Goal: Contribute content: Add original content to the website for others to see

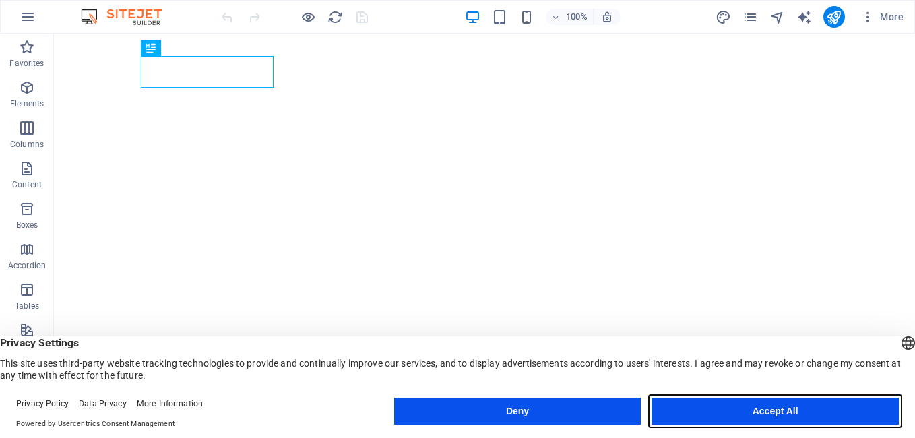
click at [806, 420] on button "Accept All" at bounding box center [774, 410] width 247 height 27
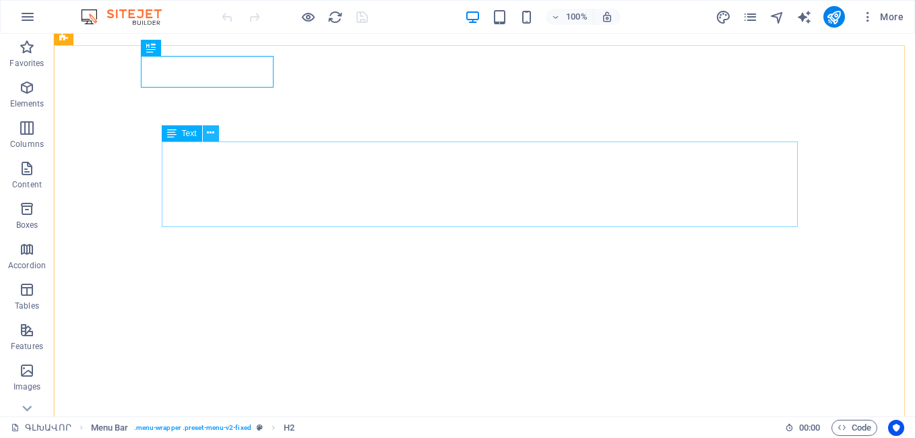
click at [210, 135] on icon at bounding box center [210, 133] width 7 height 14
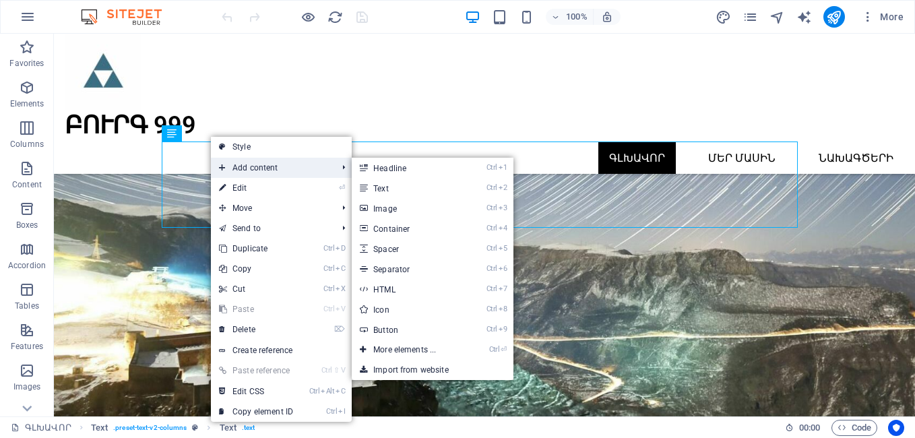
scroll to position [6314, 0]
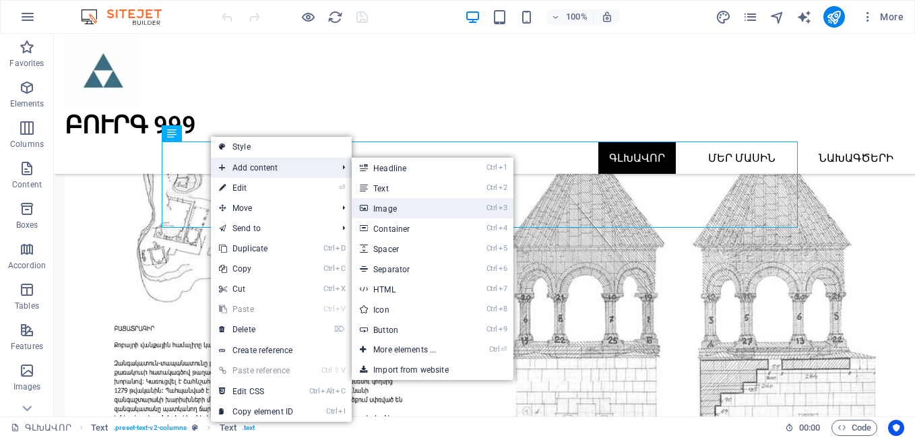
click at [396, 211] on link "Ctrl 3 Image" at bounding box center [407, 208] width 111 height 20
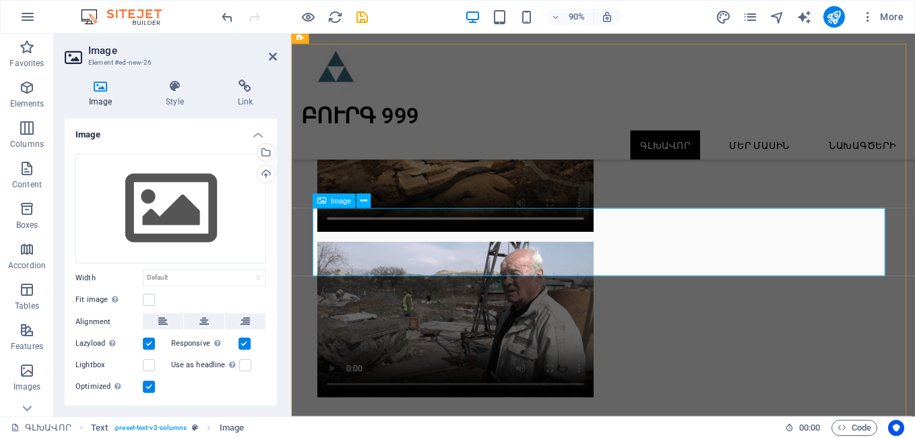
scroll to position [5659, 0]
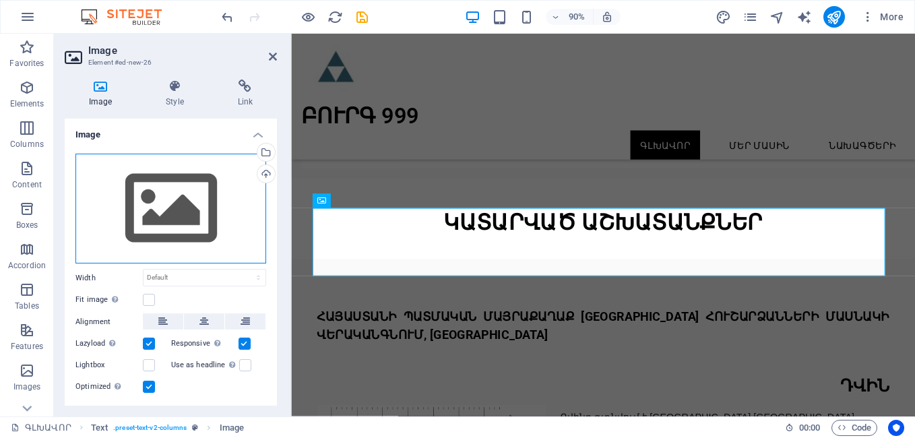
drag, startPoint x: 147, startPoint y: 198, endPoint x: 130, endPoint y: 223, distance: 30.1
click at [130, 223] on div "Drag files here, click to choose files or select files from Files or our free s…" at bounding box center [170, 209] width 191 height 110
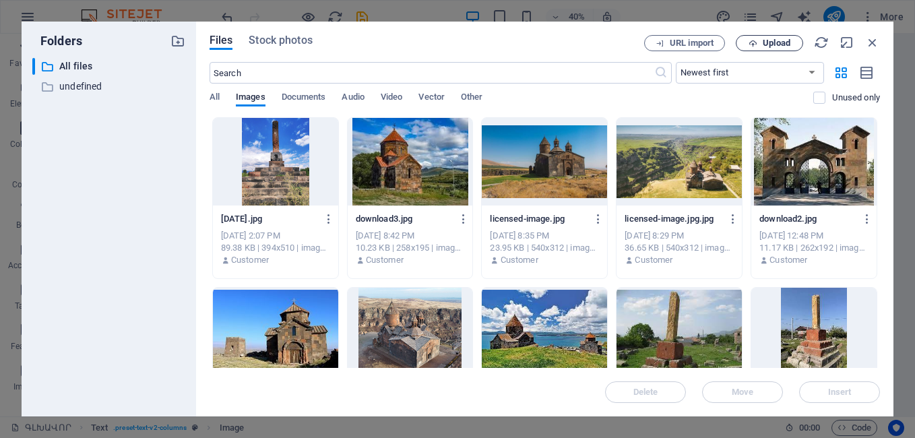
click at [781, 41] on span "Upload" at bounding box center [777, 43] width 28 height 8
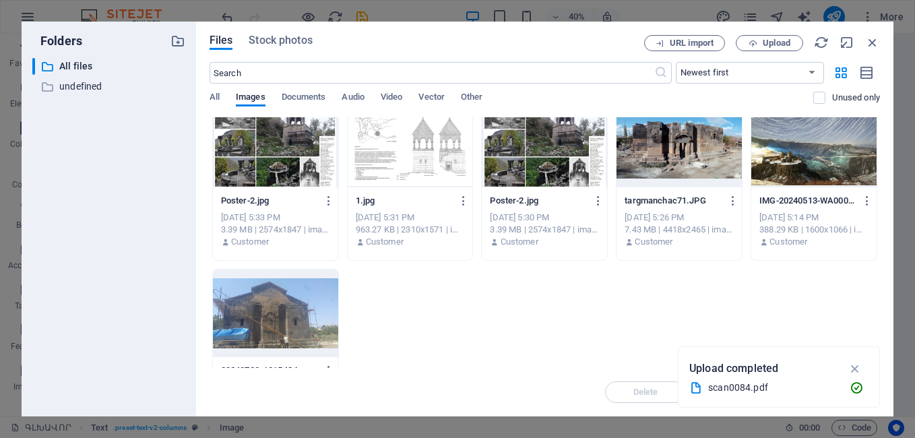
scroll to position [4665, 0]
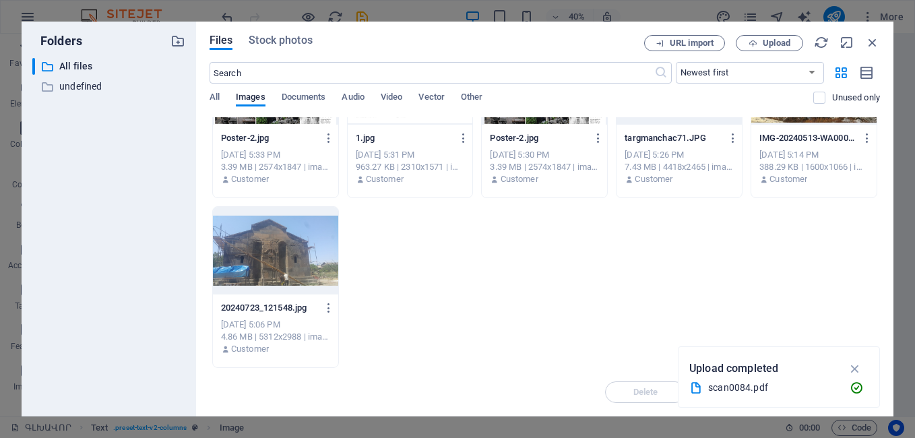
click at [277, 267] on div at bounding box center [275, 251] width 125 height 88
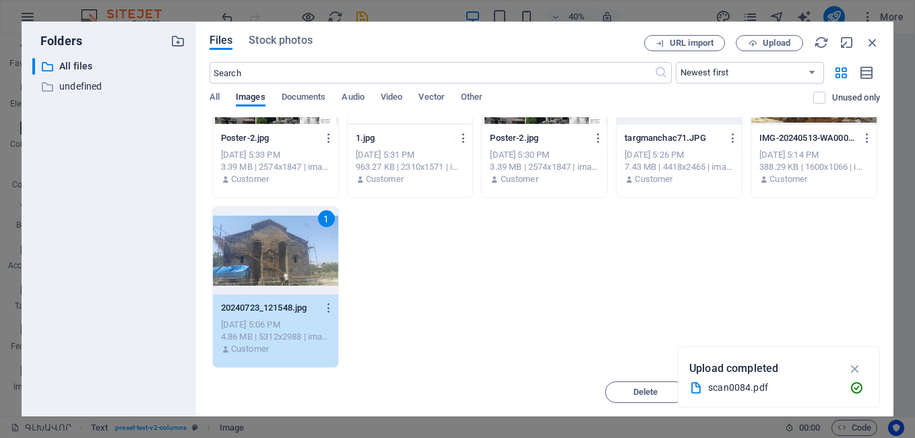
click at [279, 255] on div "1" at bounding box center [275, 251] width 125 height 88
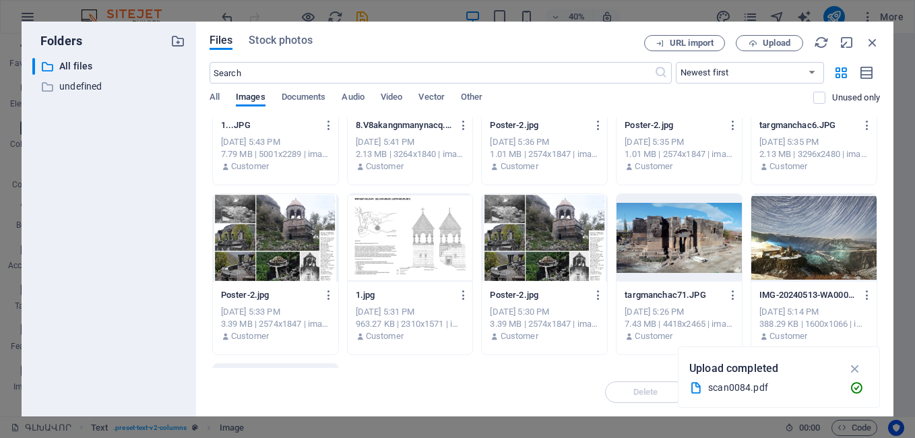
scroll to position [4350, 0]
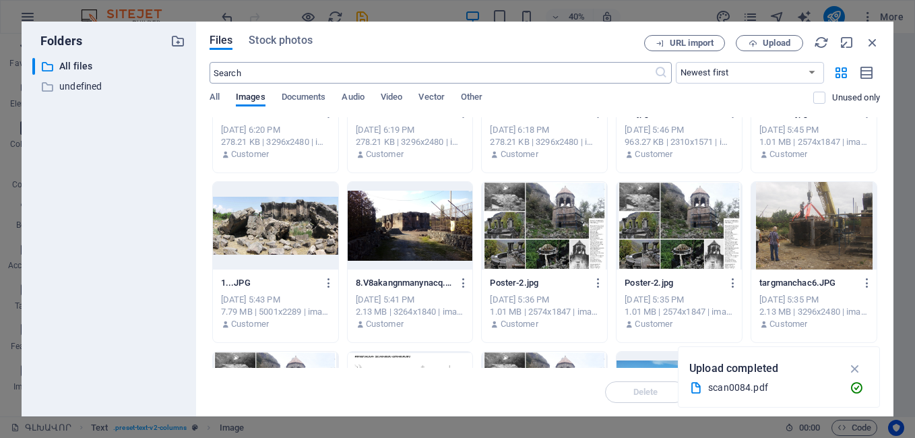
click at [292, 77] on input "text" at bounding box center [432, 73] width 445 height 22
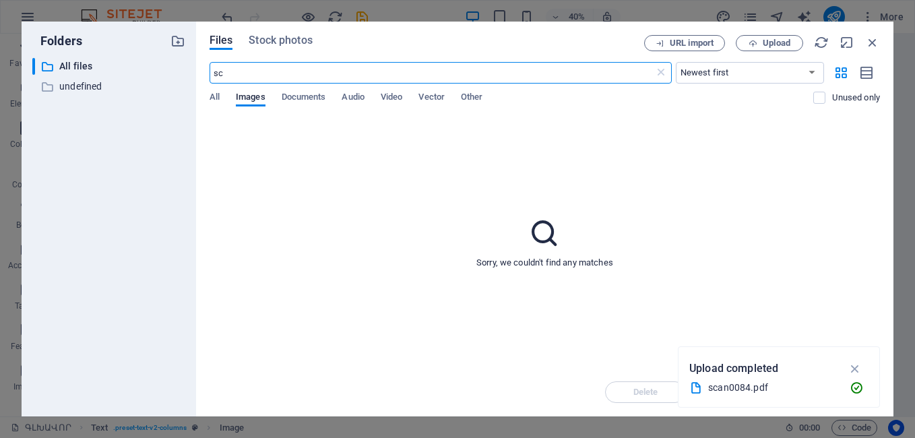
type input "s"
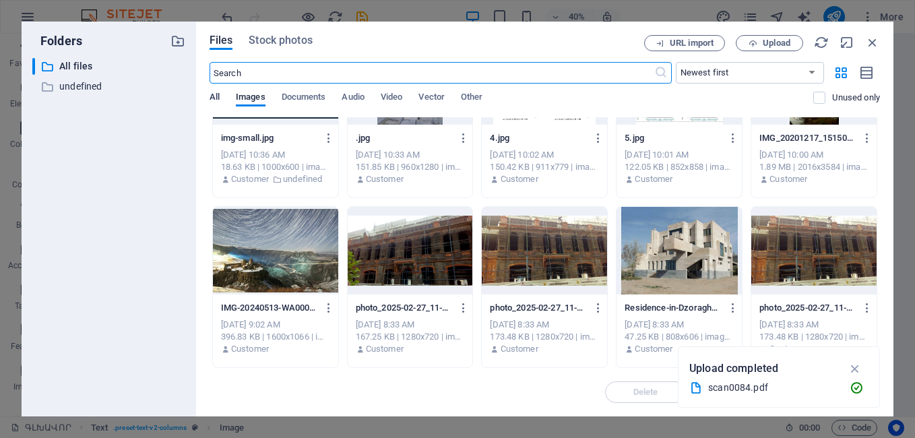
click at [215, 92] on span "All" at bounding box center [215, 98] width 10 height 19
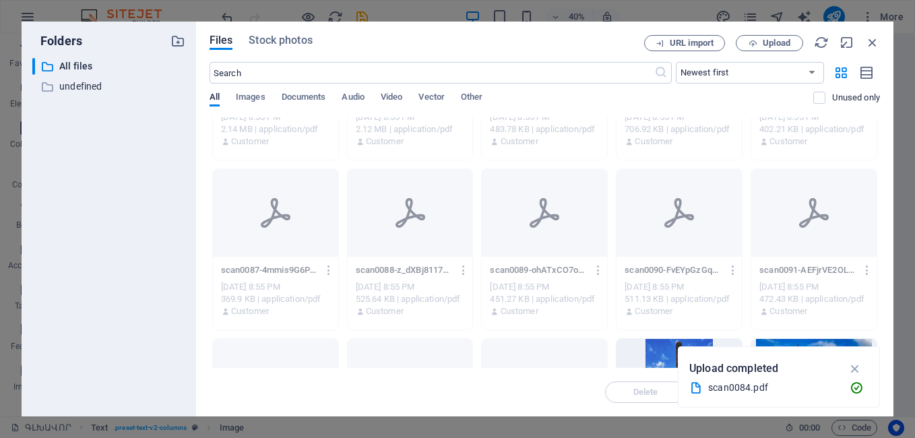
scroll to position [0, 0]
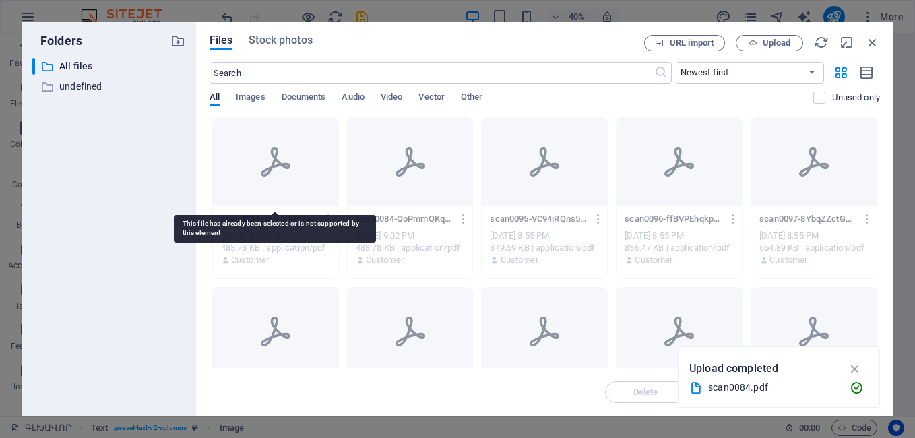
click at [284, 162] on icon at bounding box center [275, 162] width 32 height 32
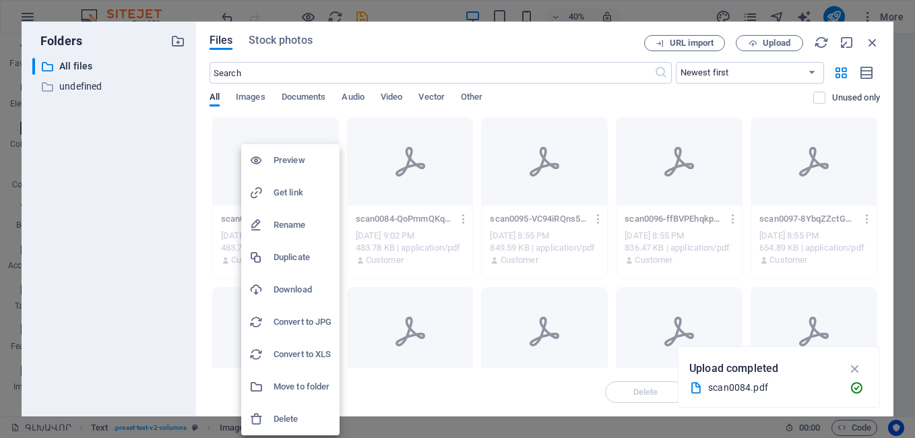
click at [202, 160] on div at bounding box center [457, 219] width 915 height 438
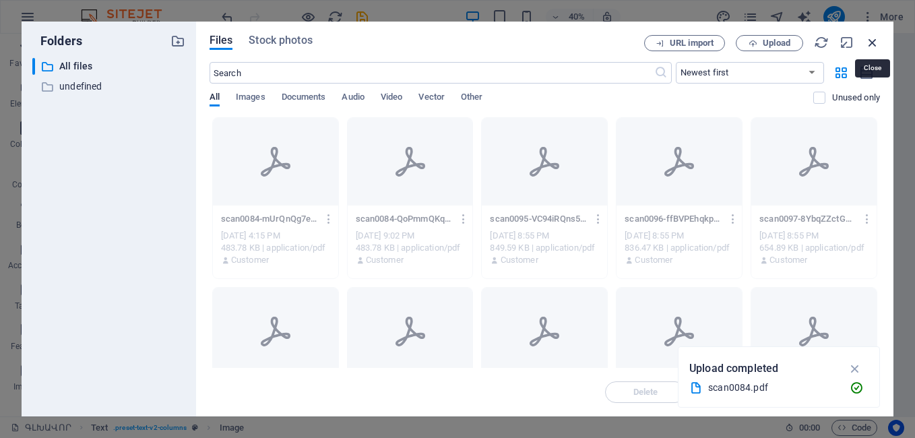
click at [874, 43] on icon "button" at bounding box center [872, 42] width 15 height 15
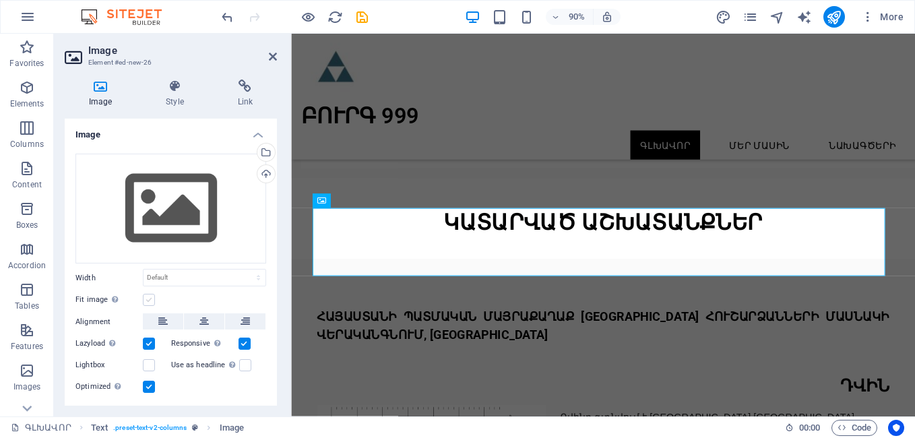
click at [148, 297] on label at bounding box center [149, 300] width 12 height 12
click at [0, 0] on input "Fit image Automatically fit image to a fixed width and height" at bounding box center [0, 0] width 0 height 0
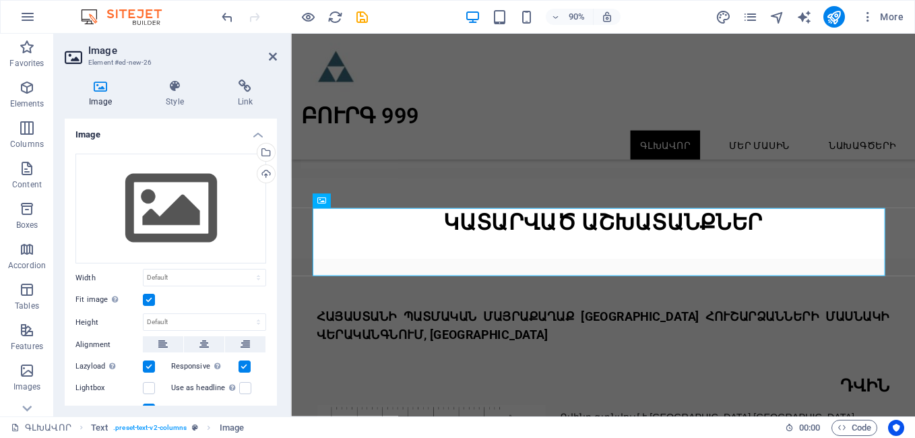
click at [148, 297] on label at bounding box center [149, 300] width 12 height 12
click at [0, 0] on input "Fit image Automatically fit image to a fixed width and height" at bounding box center [0, 0] width 0 height 0
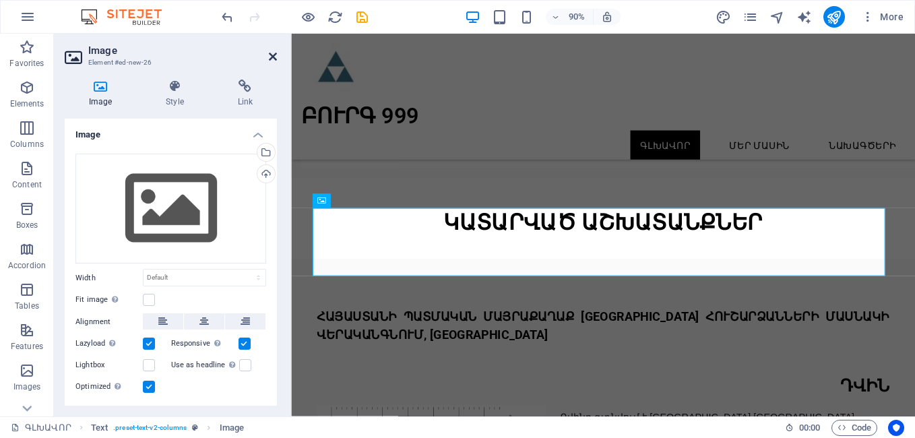
click at [275, 60] on icon at bounding box center [273, 56] width 8 height 11
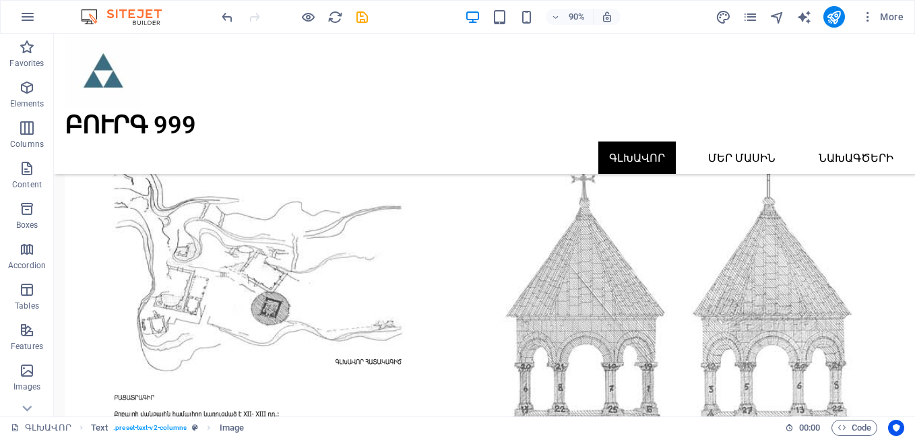
scroll to position [6314, 0]
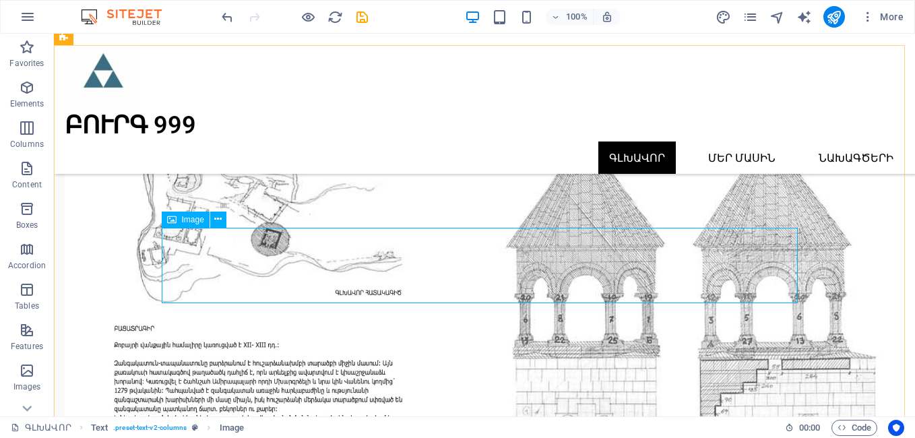
click at [190, 221] on span "Image" at bounding box center [193, 220] width 22 height 8
click at [216, 216] on icon at bounding box center [217, 219] width 7 height 14
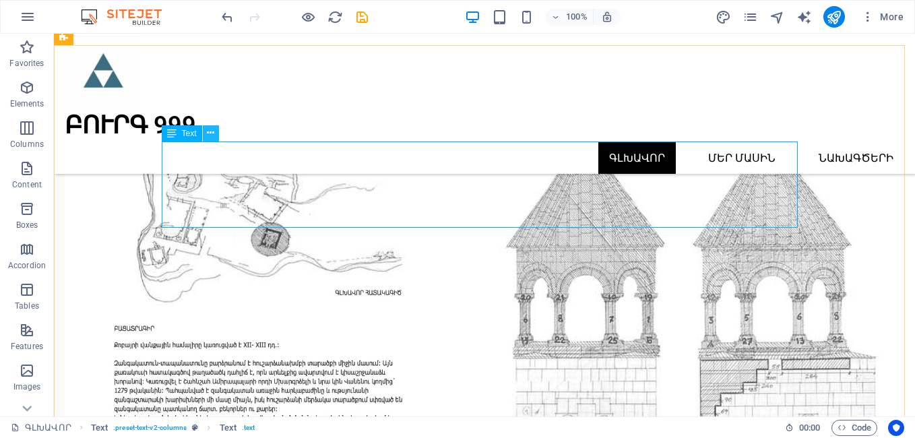
click at [209, 137] on icon at bounding box center [210, 133] width 7 height 14
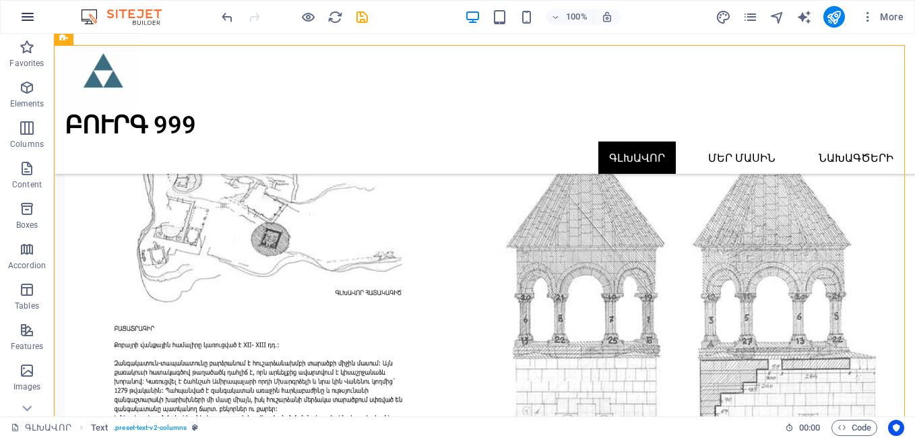
click at [26, 13] on icon "button" at bounding box center [28, 17] width 16 height 16
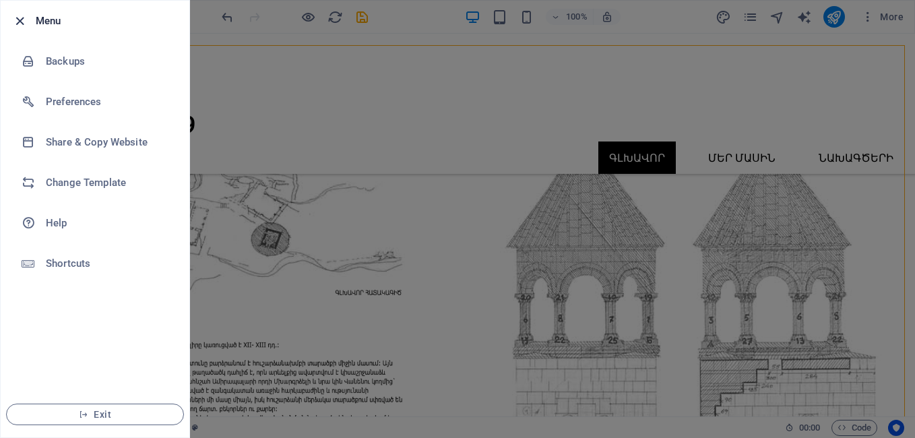
click at [22, 18] on icon "button" at bounding box center [19, 20] width 15 height 15
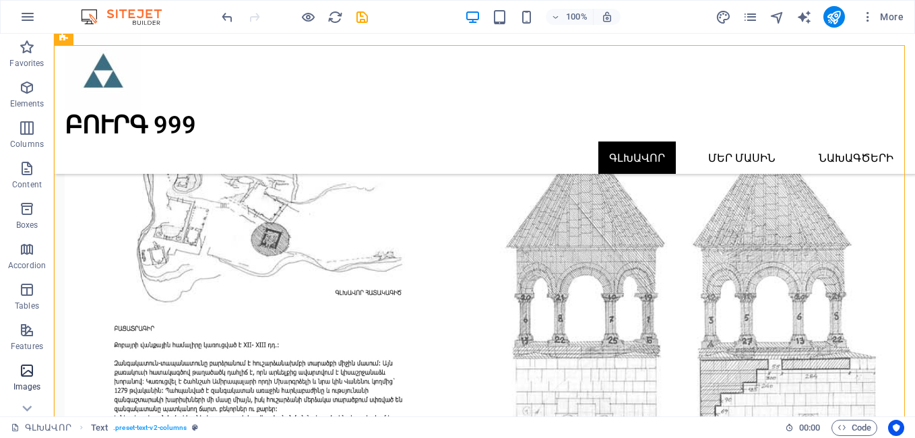
click at [26, 371] on icon "button" at bounding box center [27, 370] width 16 height 16
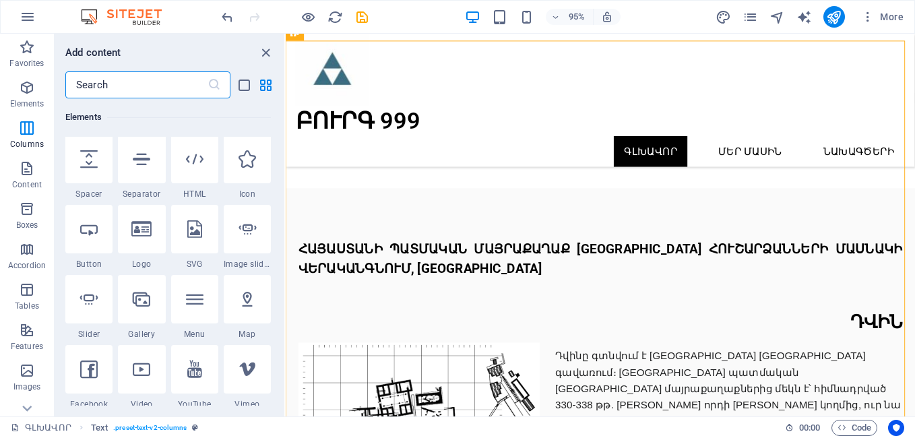
scroll to position [0, 0]
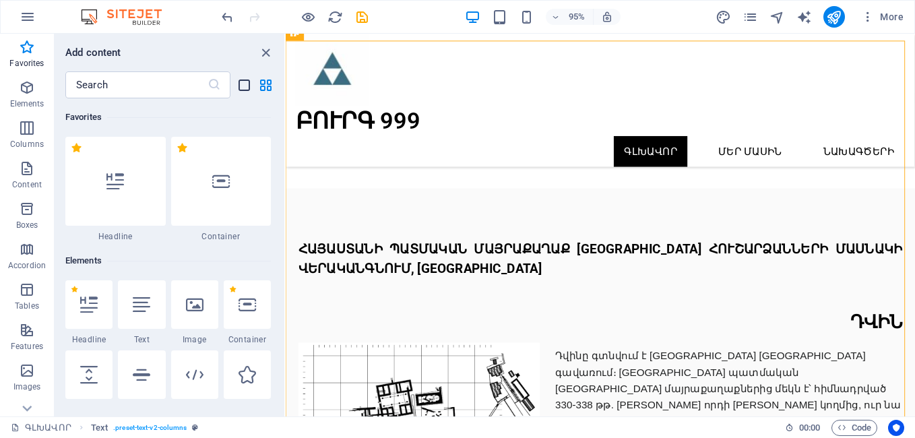
click at [245, 86] on icon "list-view" at bounding box center [243, 84] width 15 height 15
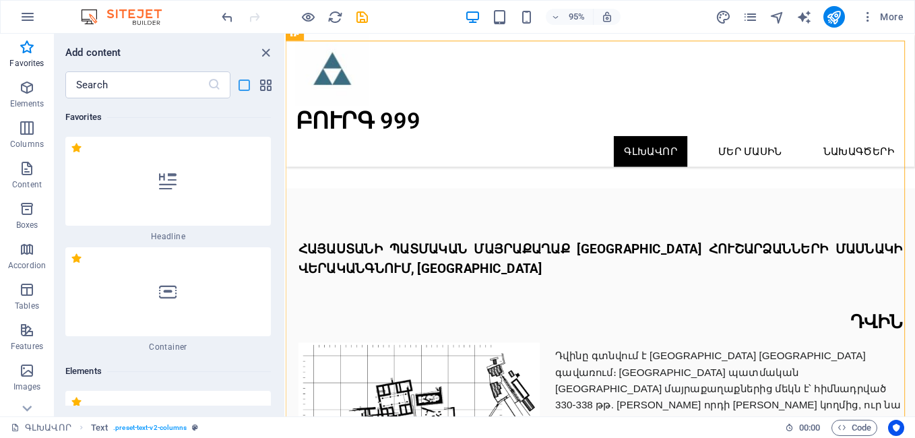
click at [244, 85] on icon "list-view" at bounding box center [243, 84] width 15 height 15
click at [259, 82] on icon "grid-view" at bounding box center [265, 84] width 15 height 15
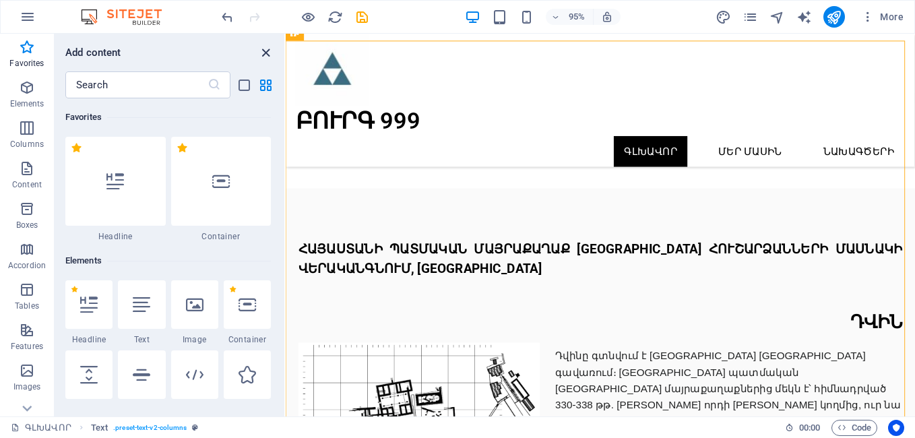
click at [267, 49] on icon "close panel" at bounding box center [265, 52] width 15 height 15
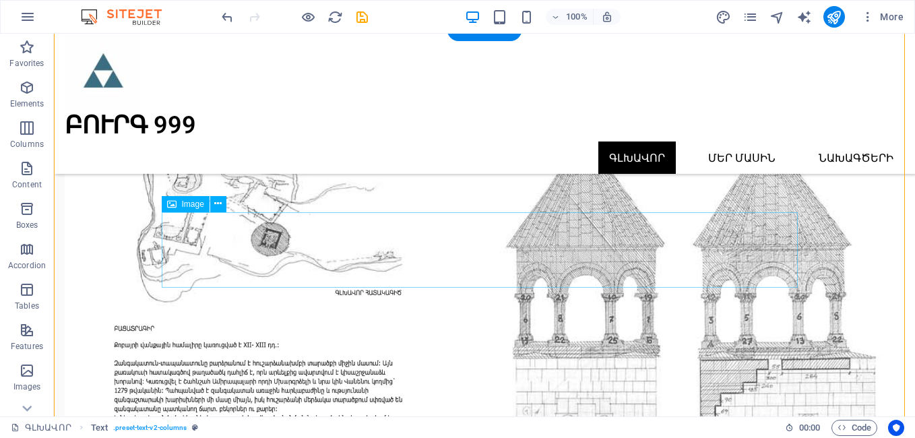
scroll to position [6471, 0]
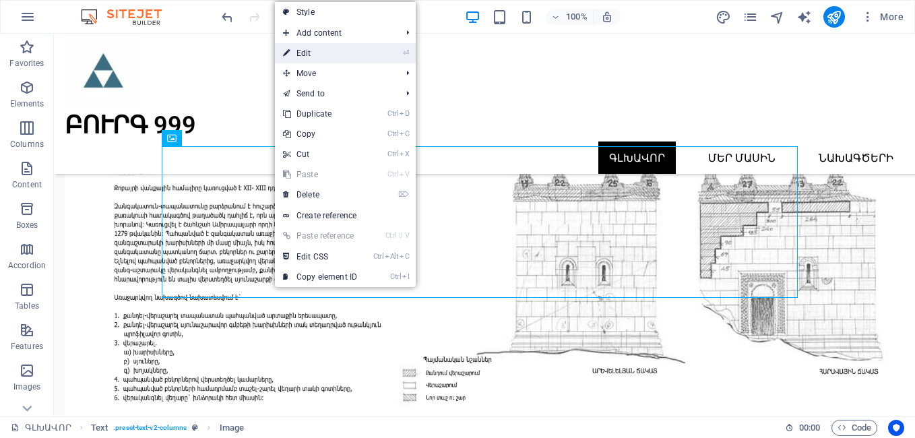
click at [307, 52] on link "⏎ Edit" at bounding box center [320, 53] width 90 height 20
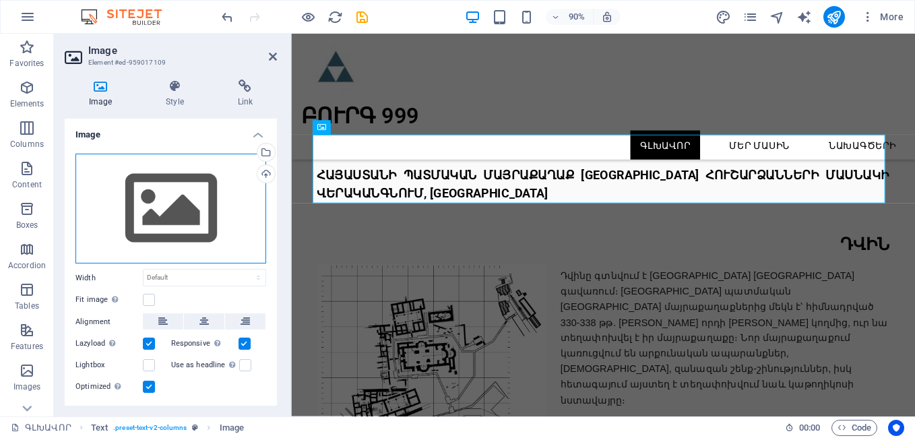
drag, startPoint x: 191, startPoint y: 214, endPoint x: 84, endPoint y: 190, distance: 109.8
click at [76, 190] on div "Drag files here, click to choose files or select files from Files or our free s…" at bounding box center [170, 209] width 191 height 110
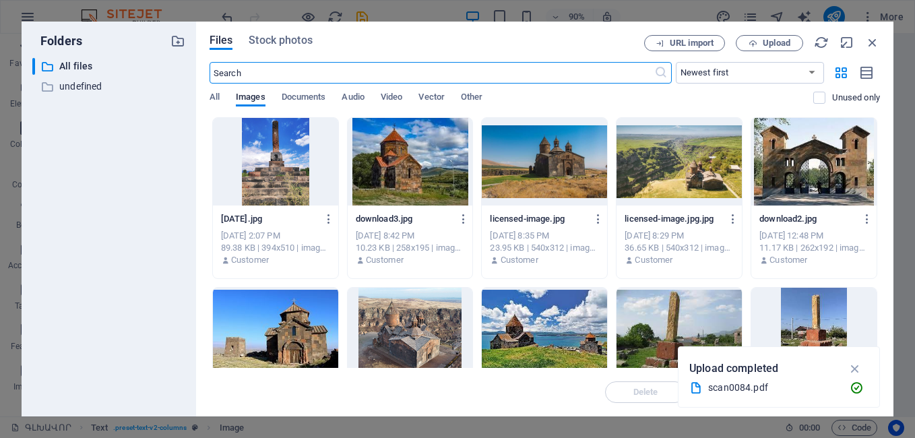
scroll to position [5980, 0]
click at [852, 364] on icon "button" at bounding box center [855, 368] width 15 height 15
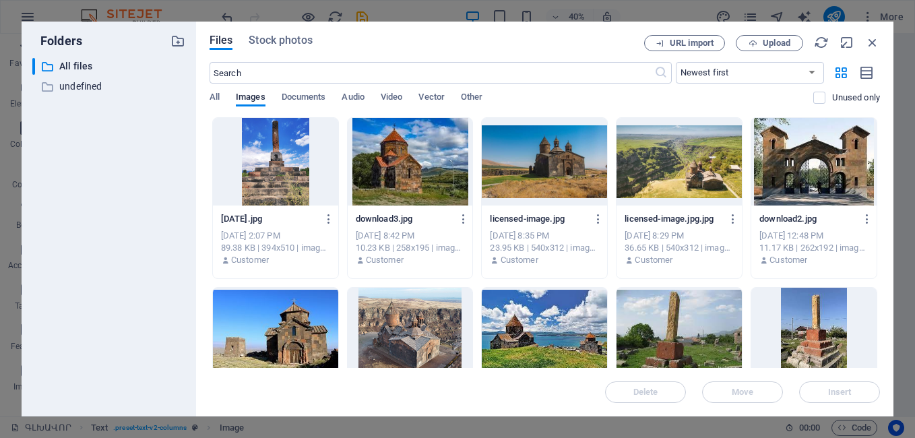
click at [867, 277] on div "download2.jpg download2.jpg [DATE] 12:48 PM 11.17 KB | 262x192 | image/jpeg Cus…" at bounding box center [814, 198] width 127 height 162
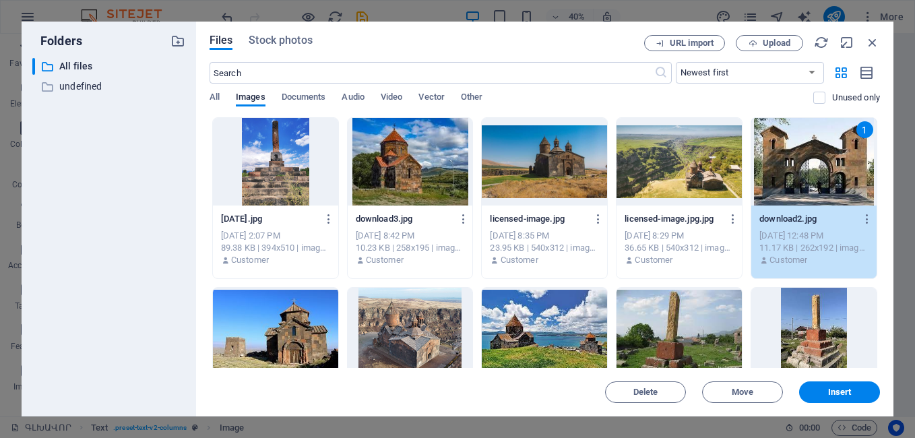
click at [882, 315] on div "Files Stock photos URL import Upload ​ Newest first Oldest first Name (A-Z) Nam…" at bounding box center [544, 219] width 697 height 395
click at [773, 41] on span "Upload" at bounding box center [777, 43] width 28 height 8
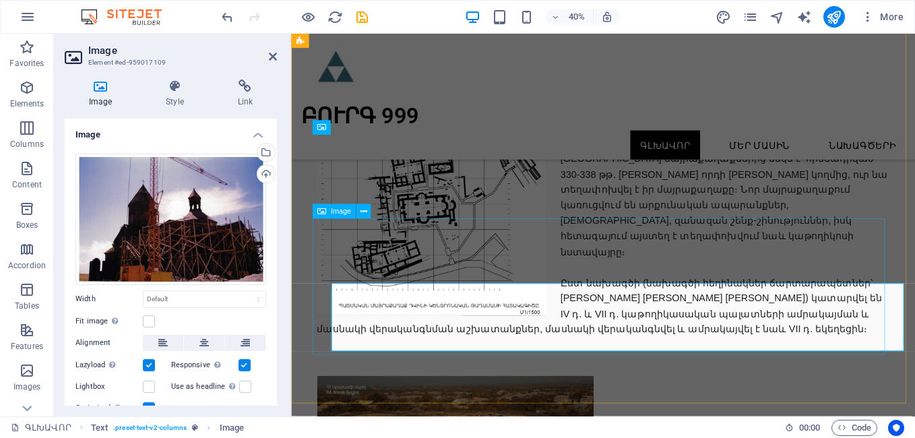
scroll to position [5816, 0]
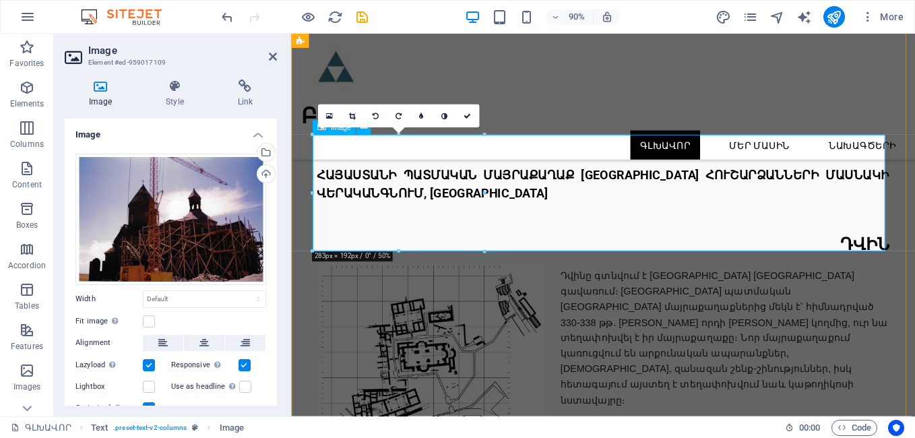
click at [274, 57] on icon at bounding box center [273, 56] width 8 height 11
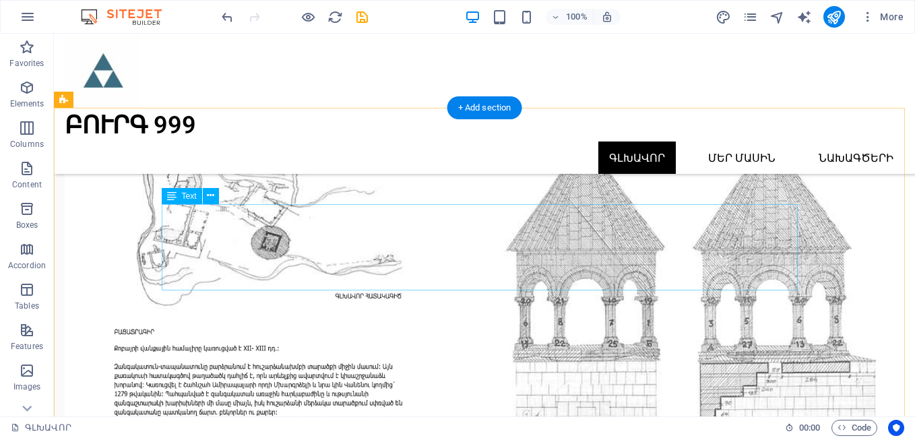
scroll to position [6314, 0]
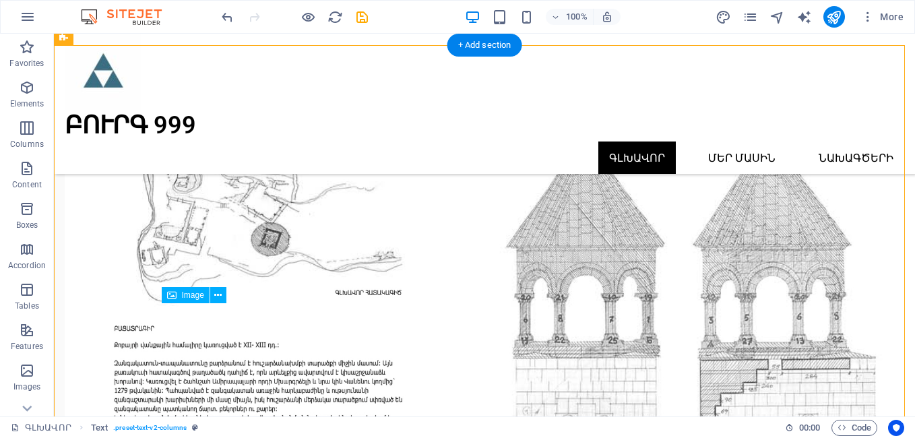
drag, startPoint x: 327, startPoint y: 344, endPoint x: 321, endPoint y: 304, distance: 40.2
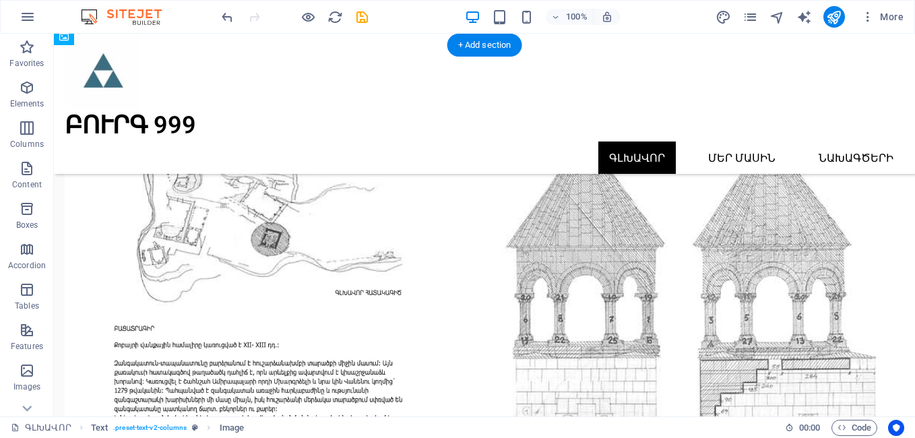
drag, startPoint x: 206, startPoint y: 348, endPoint x: 249, endPoint y: 255, distance: 103.1
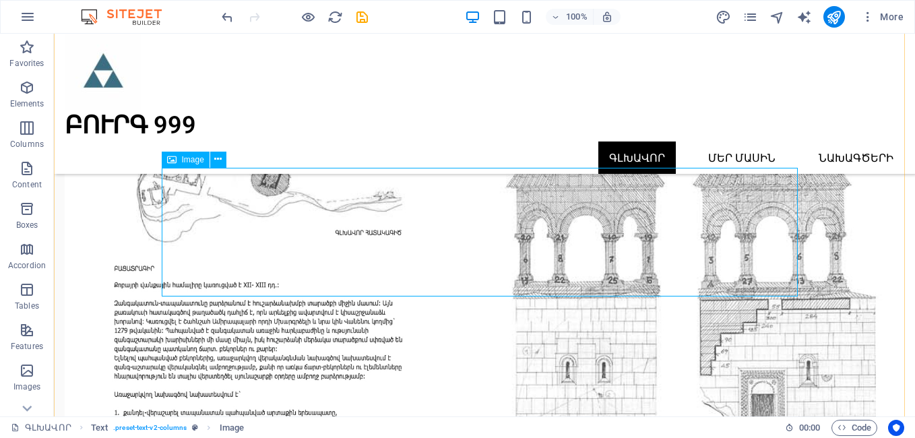
scroll to position [6381, 0]
